Goal: Task Accomplishment & Management: Complete application form

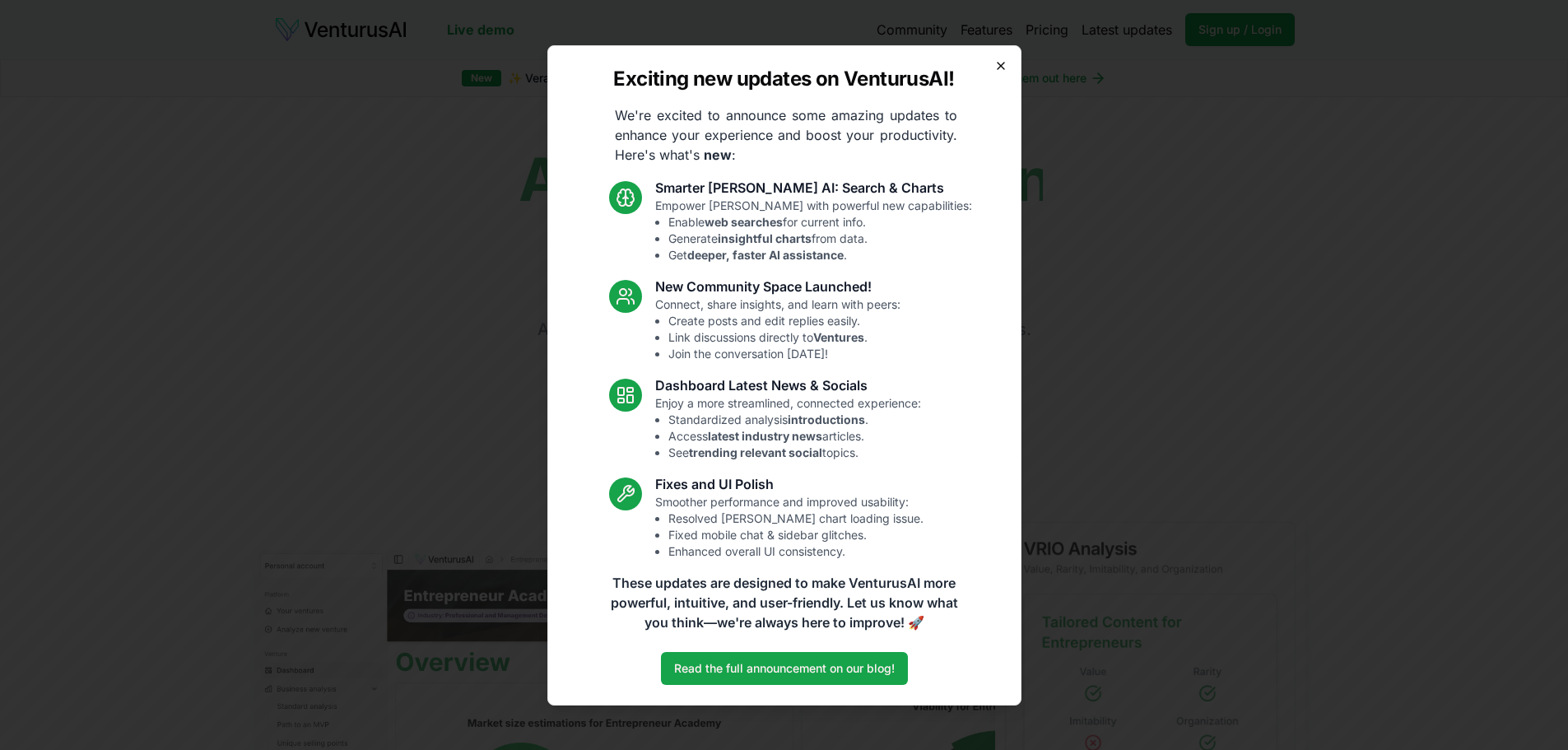
click at [995, 69] on icon "button" at bounding box center [1000, 65] width 13 height 13
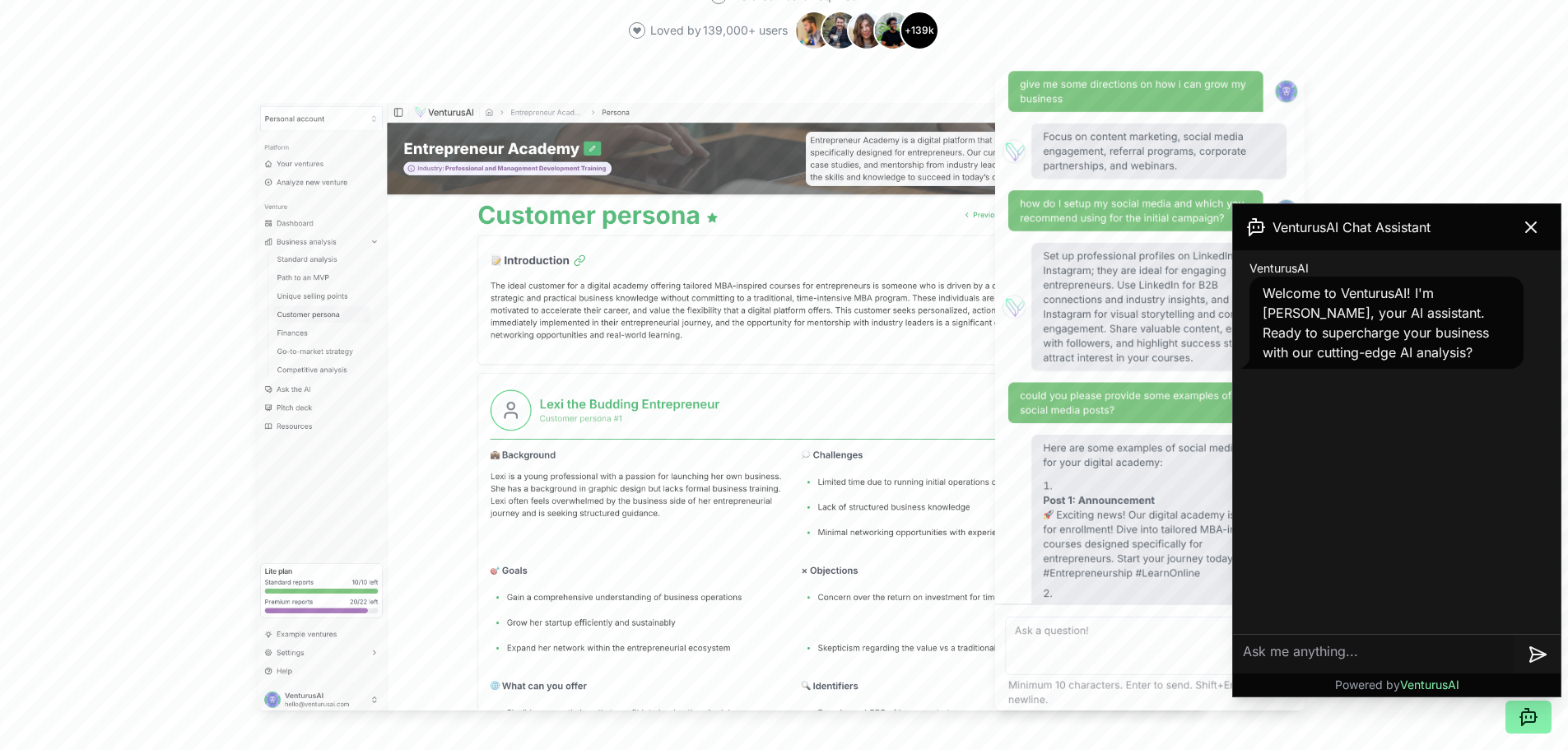
scroll to position [448, 0]
click at [1530, 223] on icon at bounding box center [1530, 227] width 19 height 19
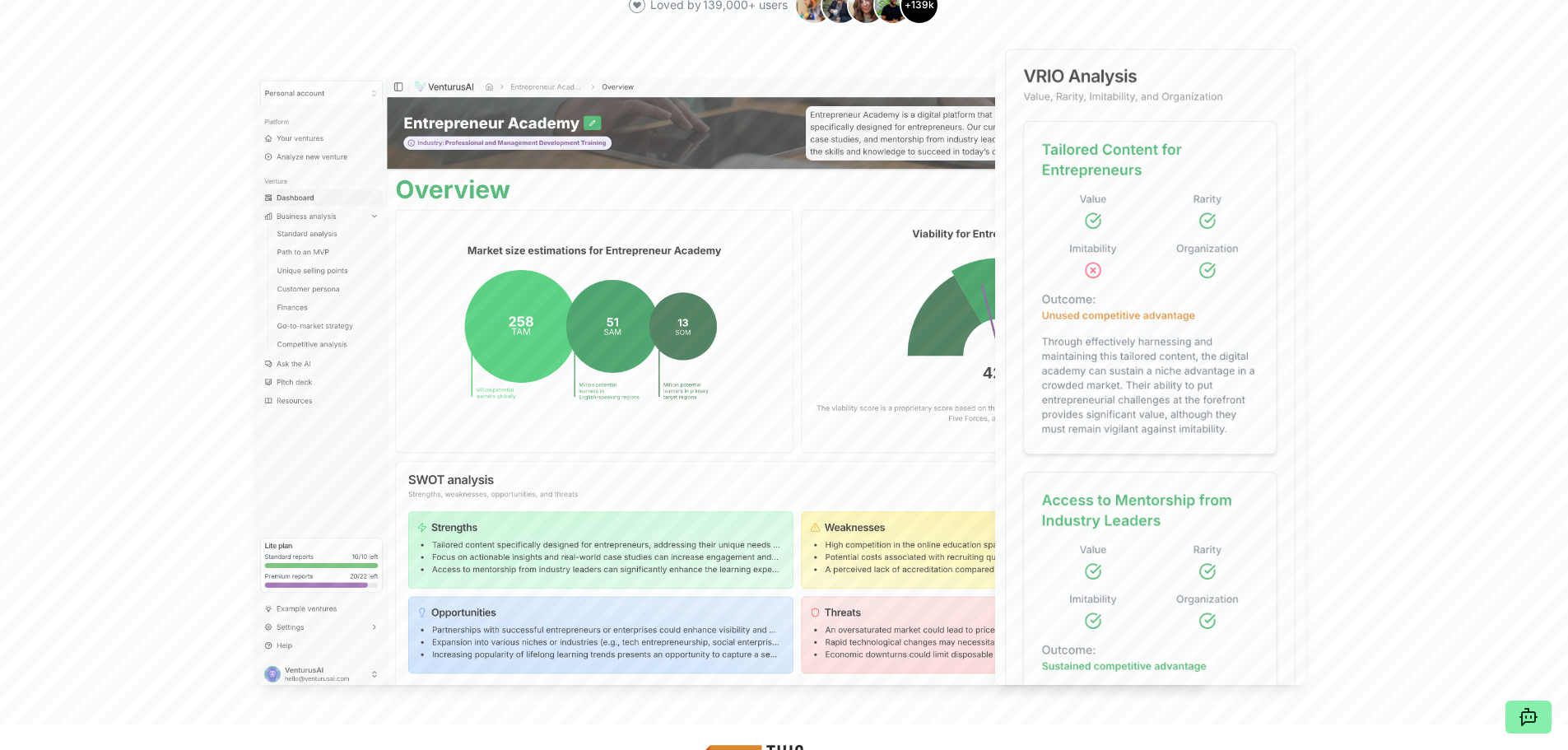
scroll to position [0, 0]
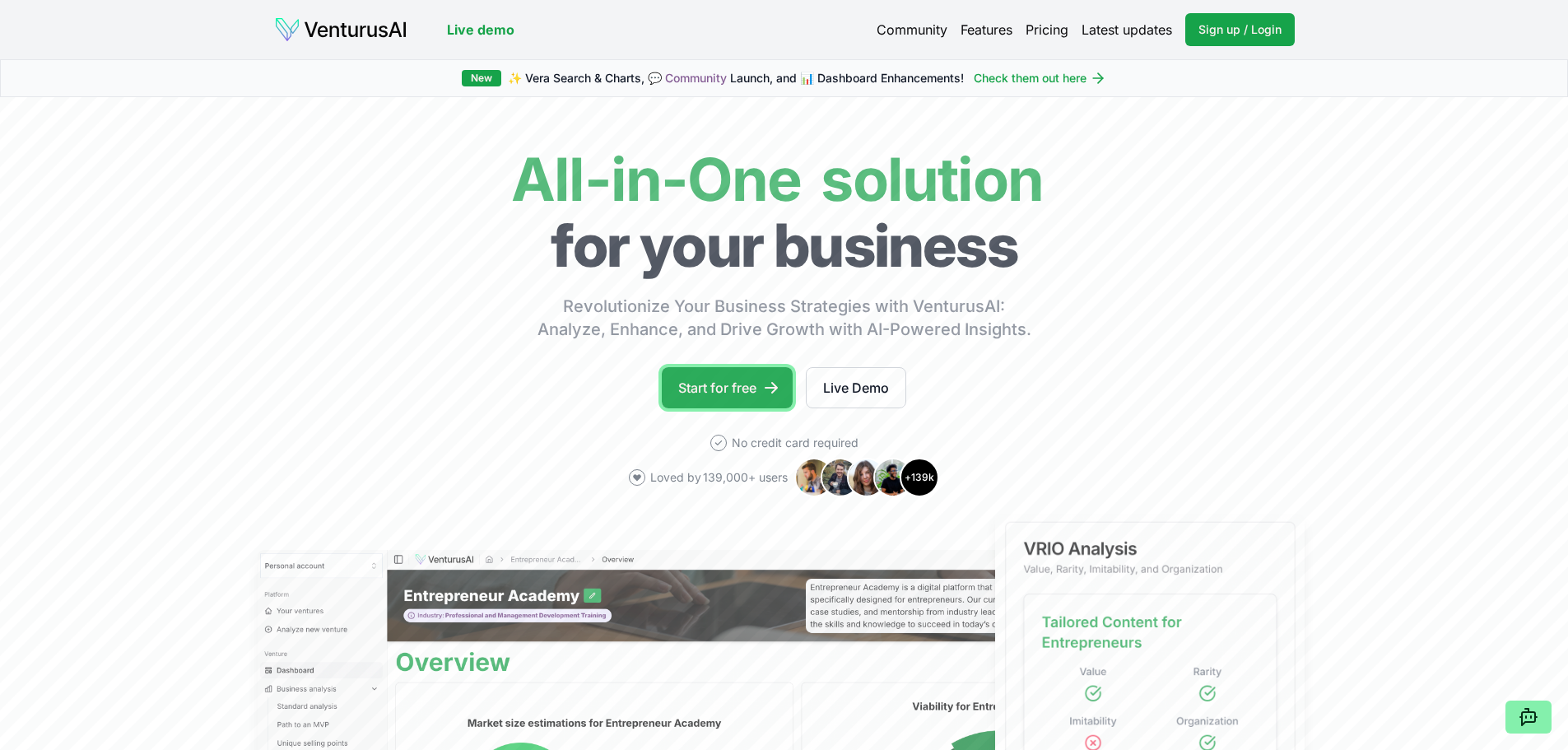
click at [720, 400] on link "Start for free" at bounding box center [727, 388] width 131 height 41
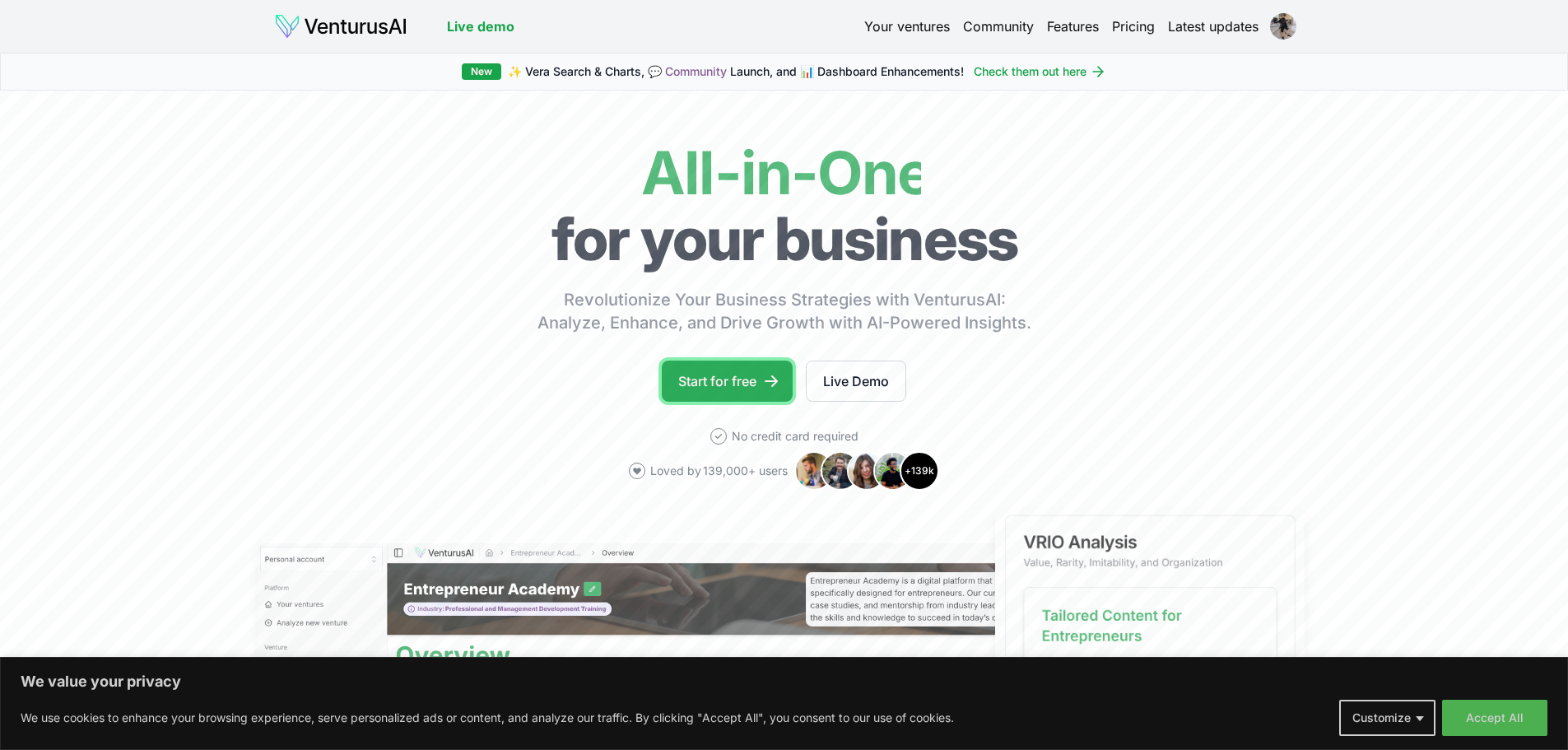
click at [778, 389] on icon at bounding box center [771, 381] width 17 height 17
